Goal: Download file/media

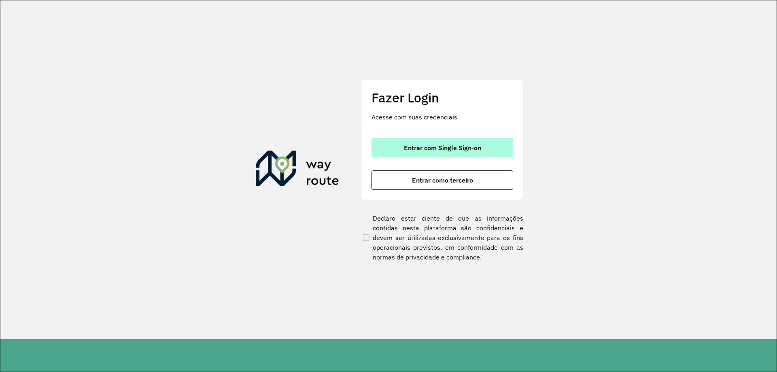
click at [435, 146] on span "Entrar com Single Sign-on" at bounding box center [442, 147] width 77 height 6
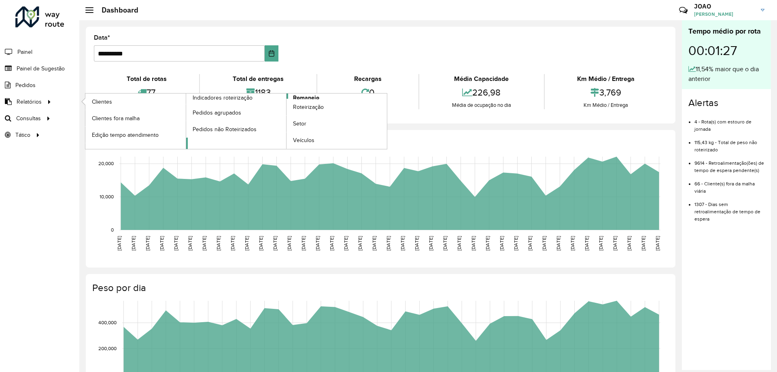
click at [313, 94] on span "Romaneio" at bounding box center [306, 97] width 26 height 8
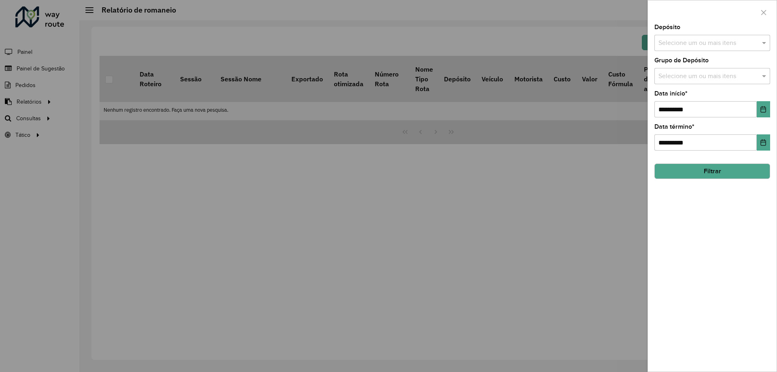
click at [724, 41] on input "text" at bounding box center [708, 43] width 104 height 10
click at [721, 86] on div "CDD Santa Luzia" at bounding box center [712, 83] width 115 height 14
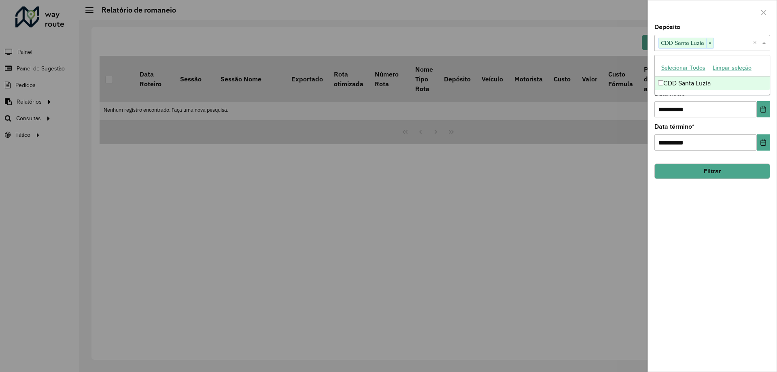
click at [740, 245] on div "**********" at bounding box center [712, 197] width 129 height 347
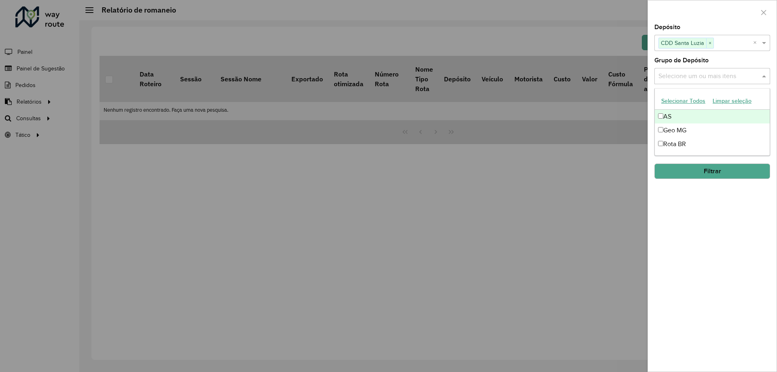
click at [717, 79] on input "text" at bounding box center [708, 77] width 104 height 10
click at [698, 145] on div "Rota BR" at bounding box center [712, 144] width 115 height 14
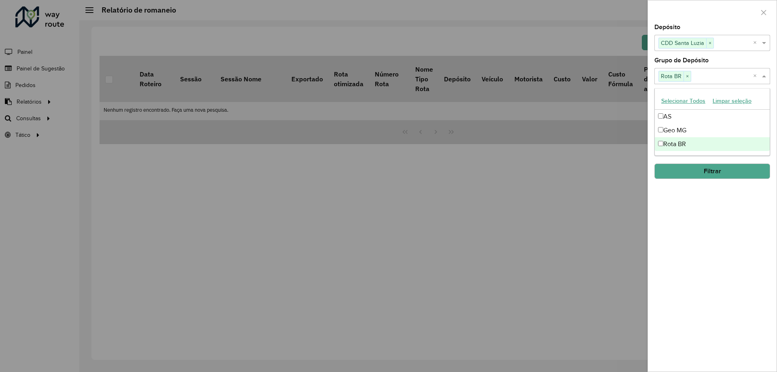
click at [723, 231] on div "**********" at bounding box center [712, 197] width 129 height 347
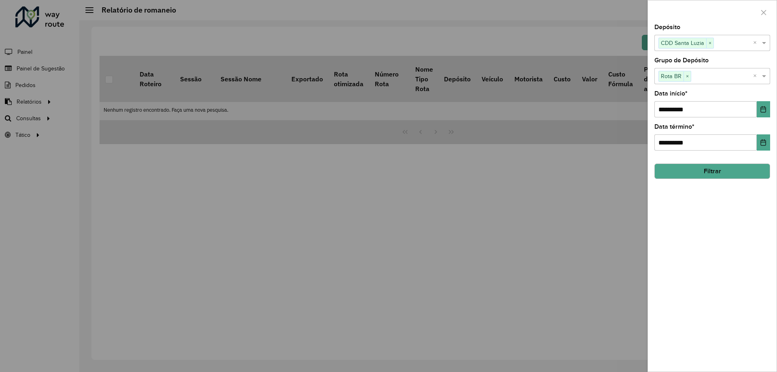
click at [720, 171] on button "Filtrar" at bounding box center [712, 170] width 116 height 15
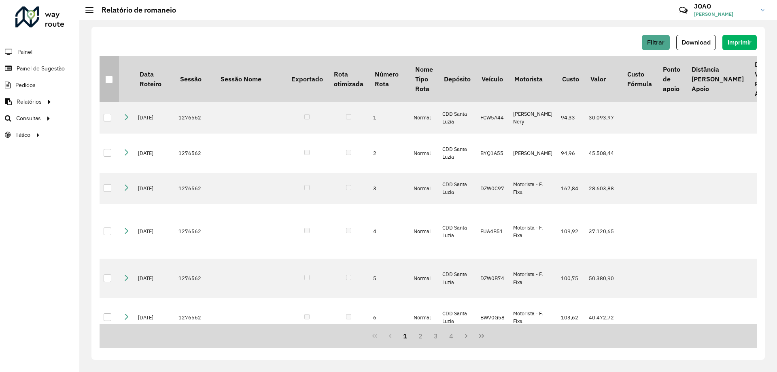
click at [110, 83] on div at bounding box center [109, 80] width 8 height 8
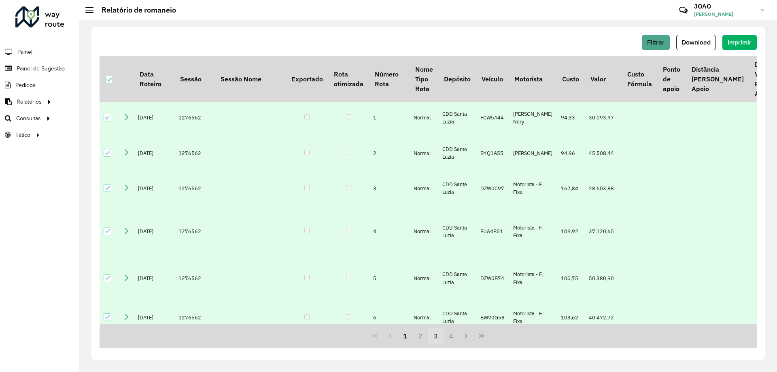
click at [431, 339] on button "3" at bounding box center [435, 335] width 15 height 15
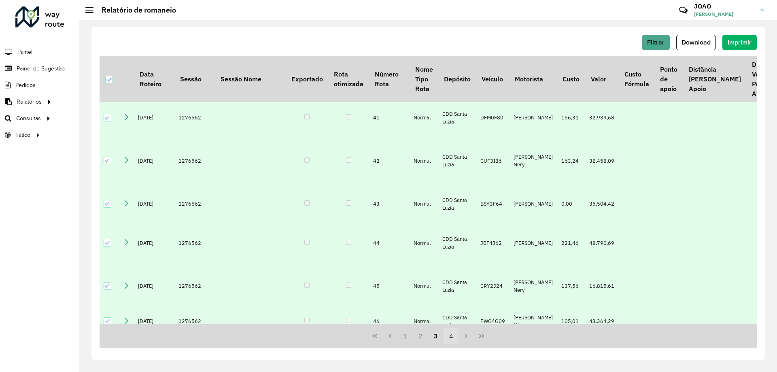
click at [451, 339] on button "4" at bounding box center [450, 335] width 15 height 15
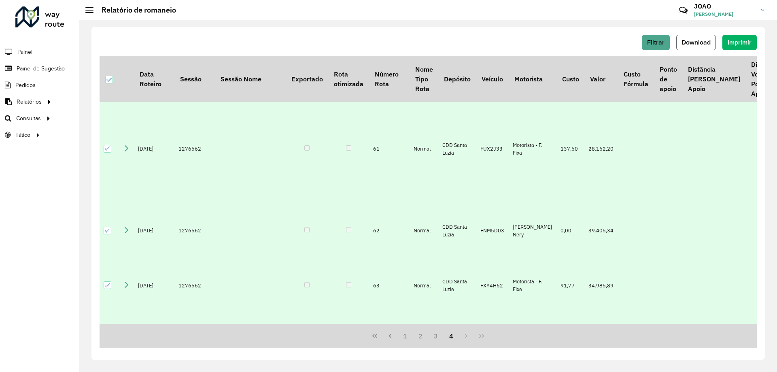
click at [692, 39] on span "Download" at bounding box center [695, 42] width 29 height 7
click at [710, 41] on span "Download" at bounding box center [695, 42] width 29 height 7
click at [698, 46] on button "Download" at bounding box center [696, 42] width 40 height 15
click at [318, 51] on div "Filtrar Download Imprimir" at bounding box center [428, 45] width 657 height 21
